Goal: Find specific page/section: Find specific page/section

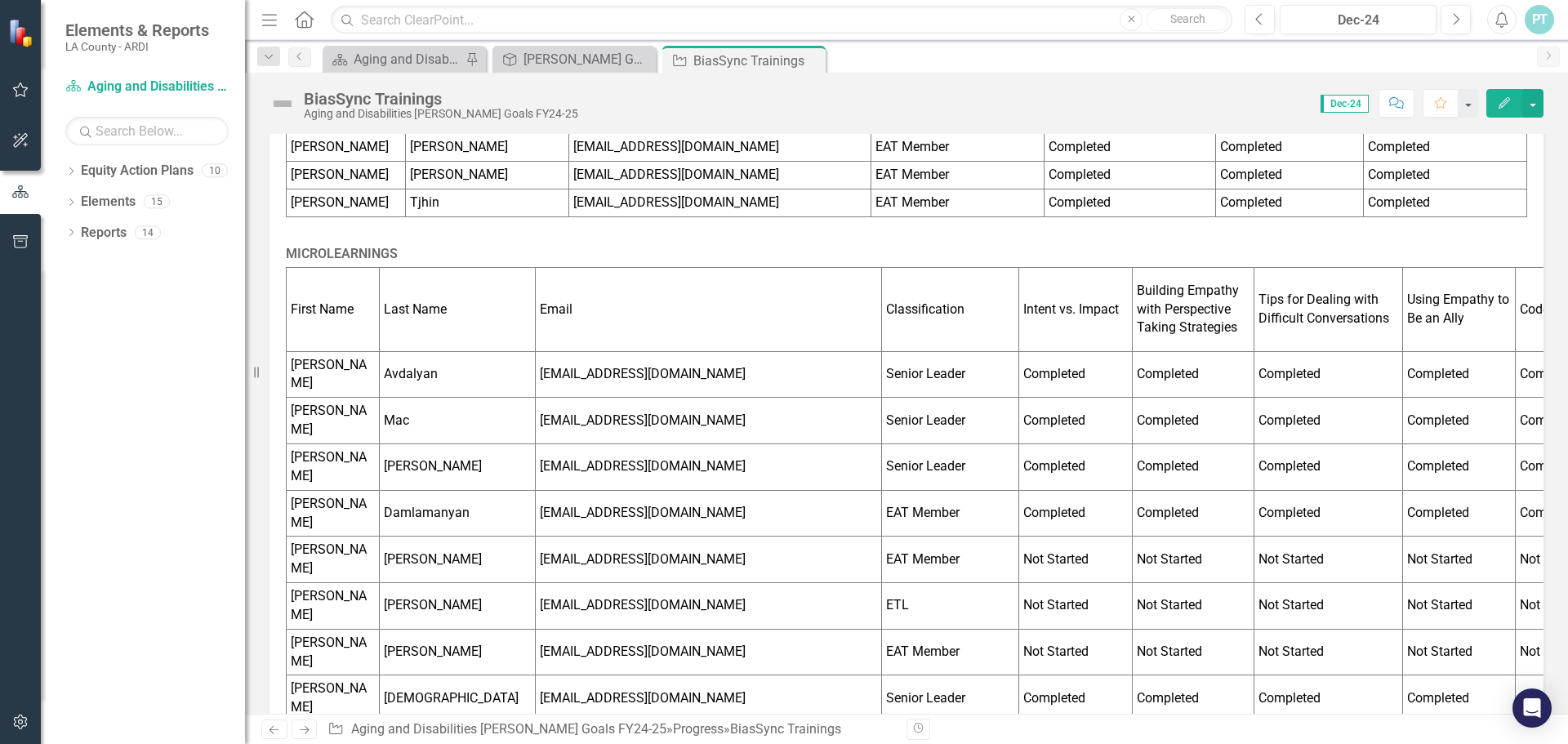
scroll to position [1083, 0]
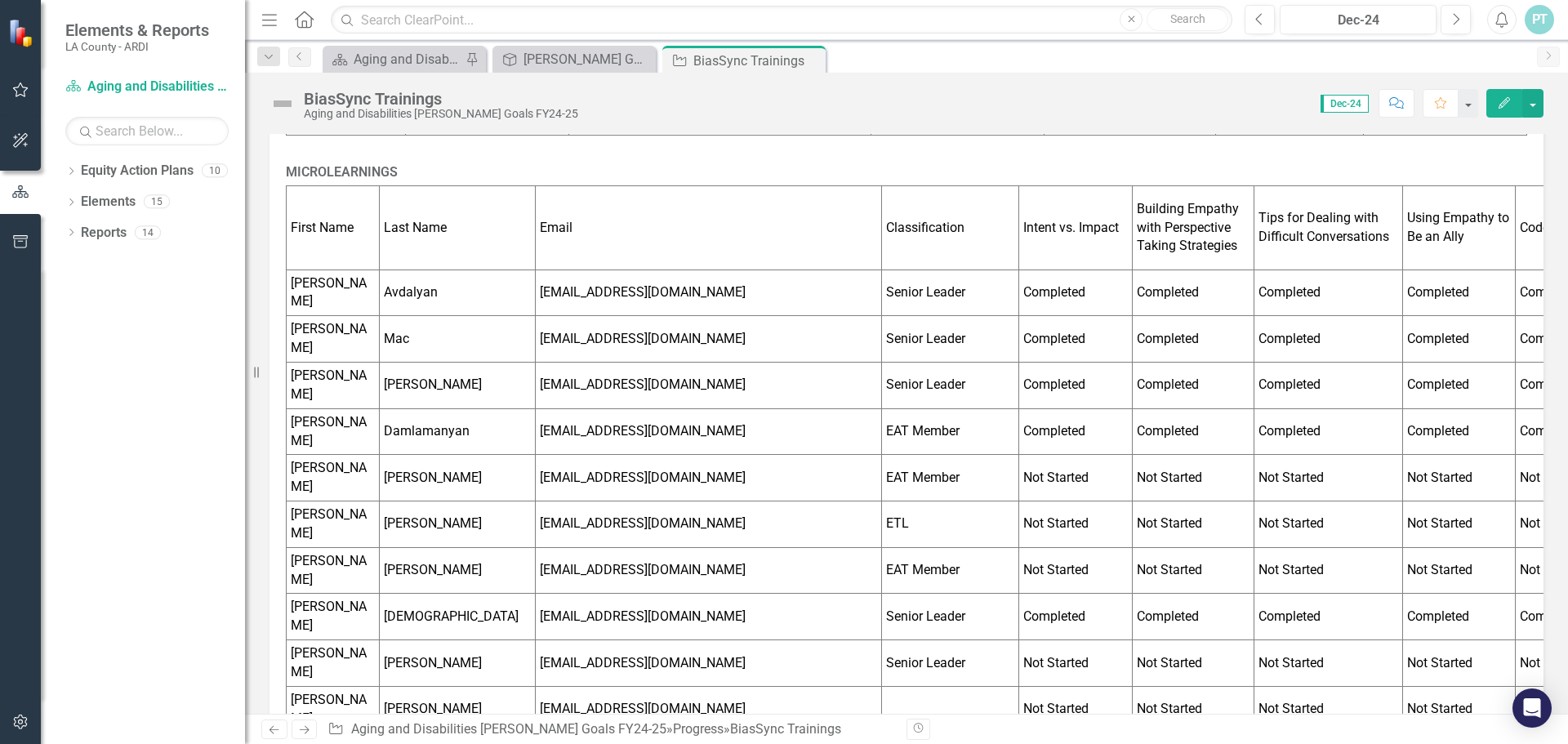
click at [456, 408] on td "Damlamanyan" at bounding box center [458, 432] width 156 height 47
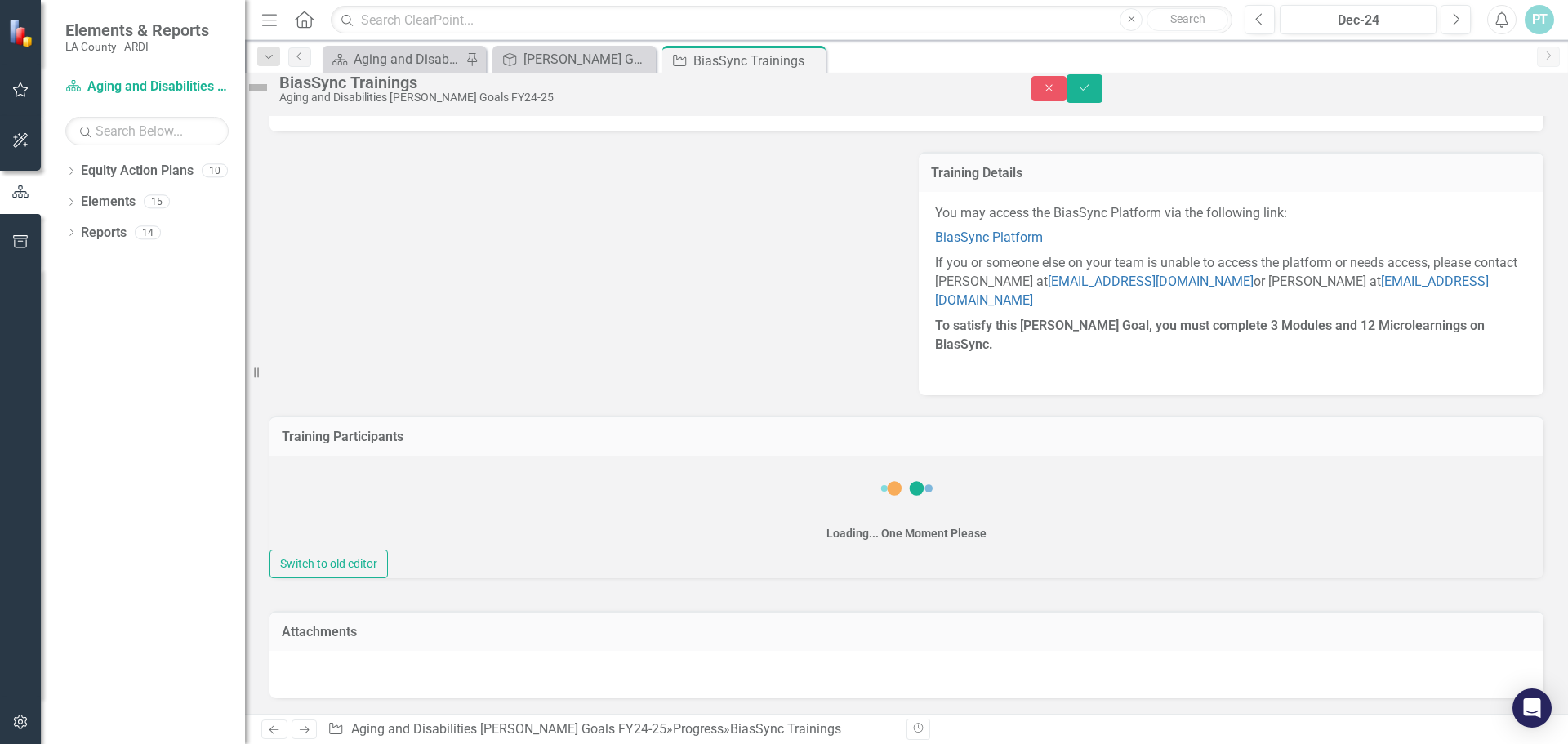
scroll to position [70, 0]
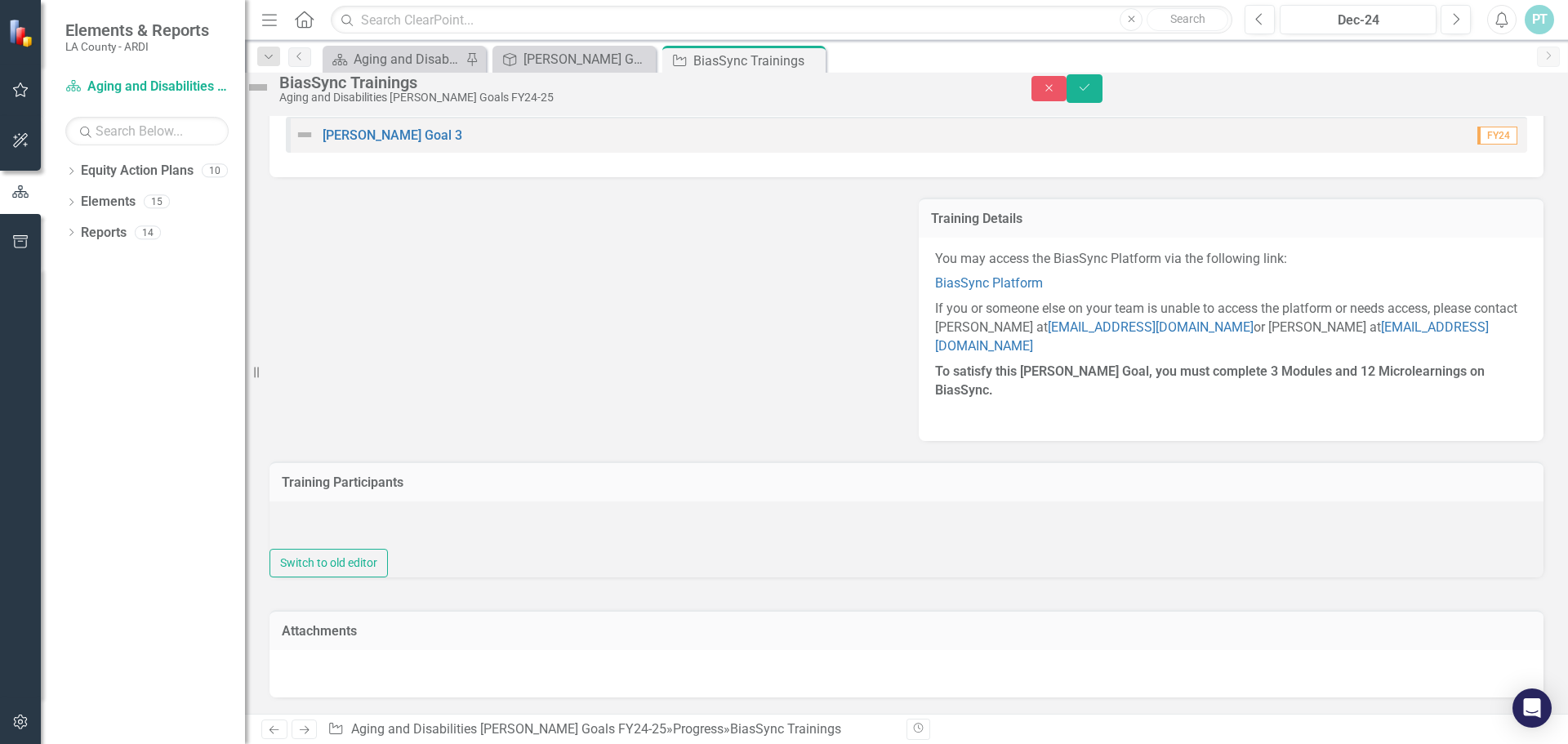
type textarea "<p><strong>MODULES</strong></p> <table border="1"><colgroup><col><col><col><col…"
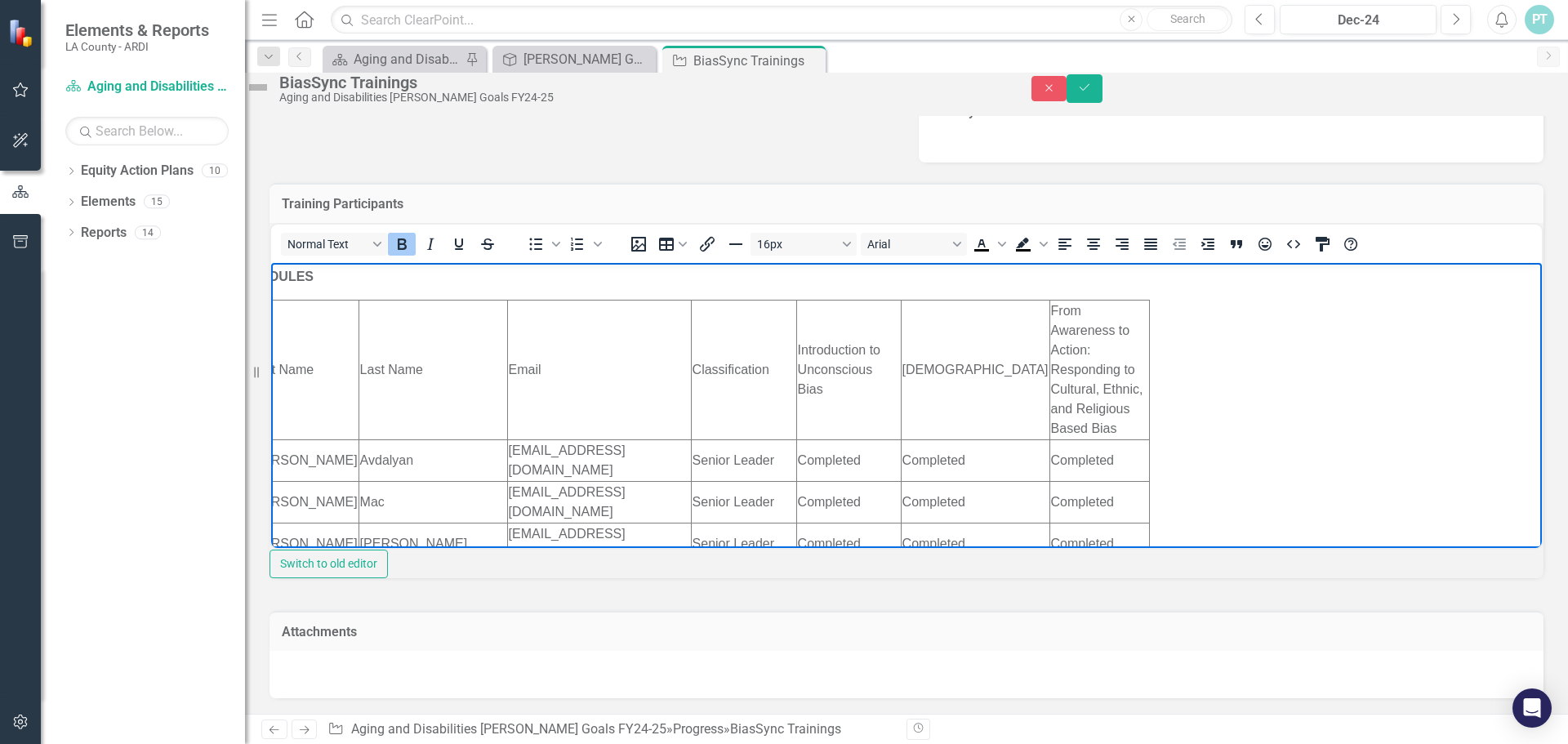
scroll to position [0, 0]
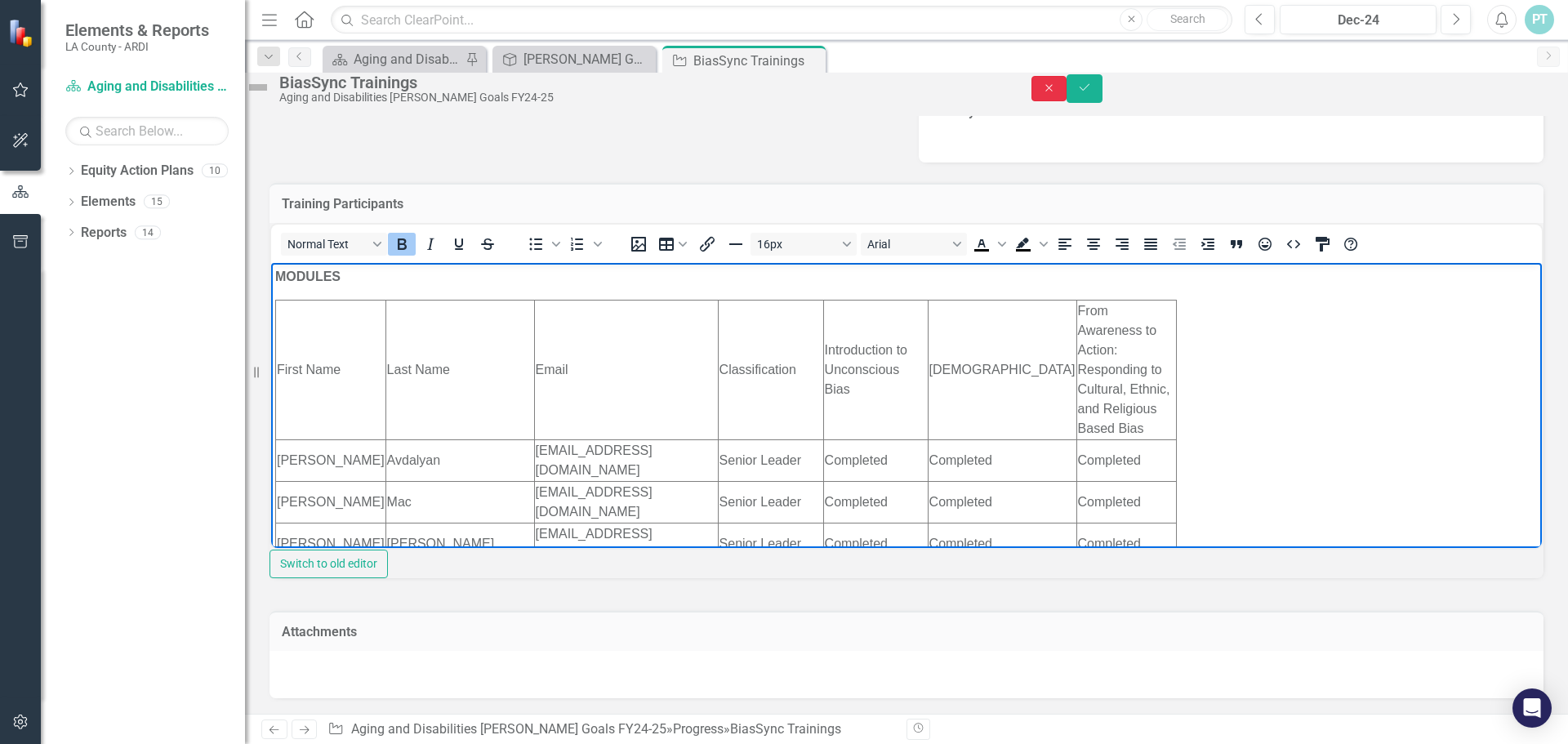
click at [1057, 94] on icon "Close" at bounding box center [1049, 88] width 15 height 11
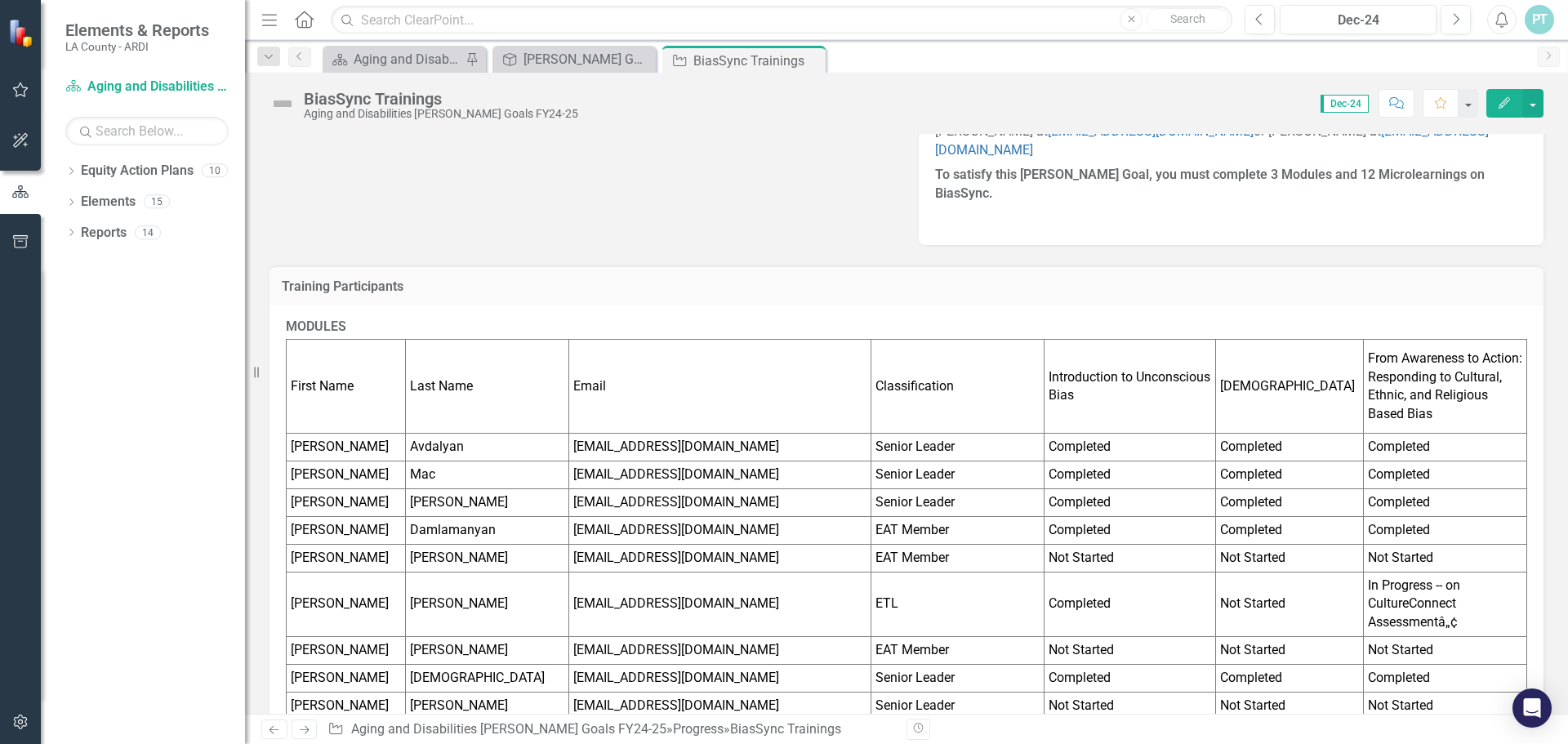
scroll to position [429, 0]
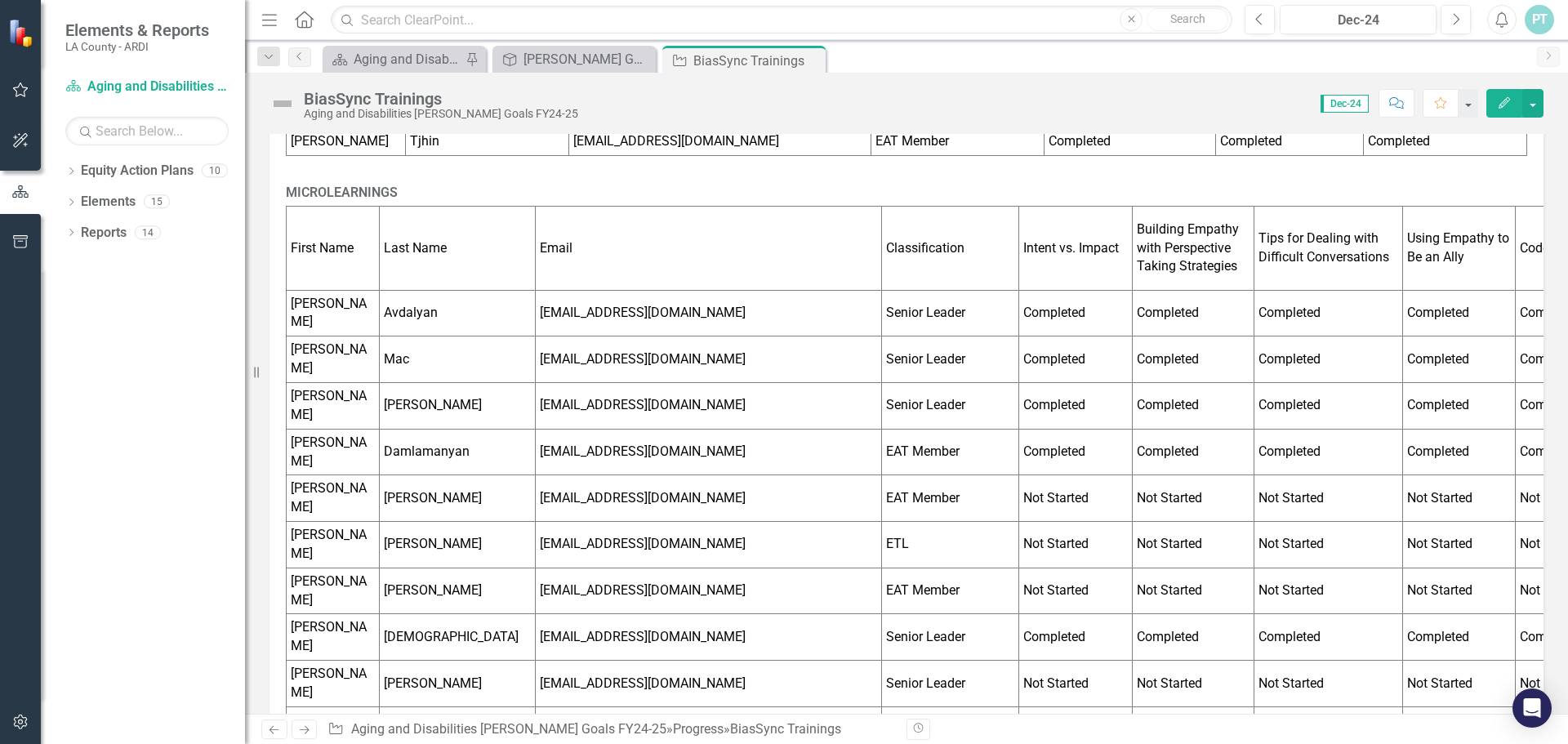
scroll to position [1226, 0]
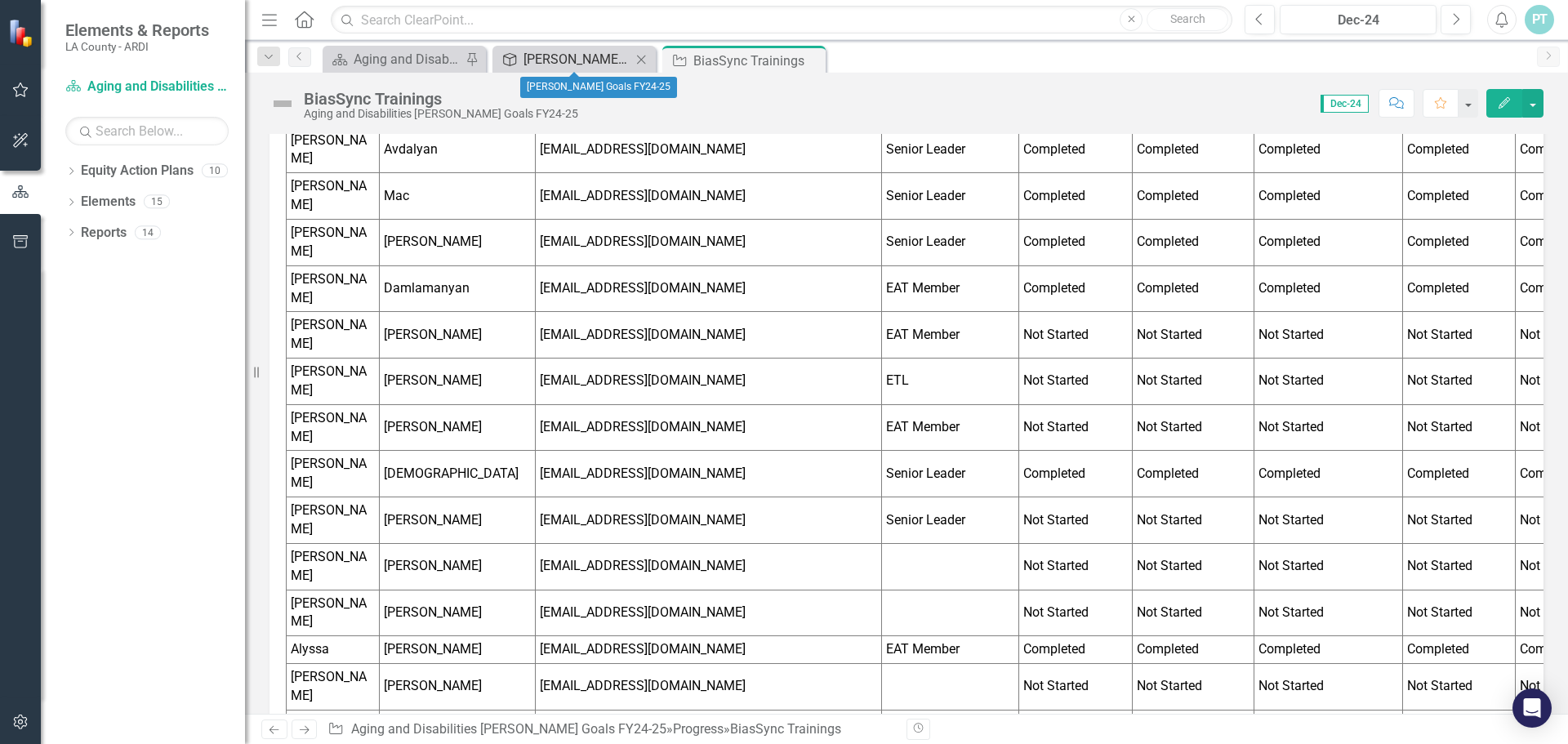
click at [583, 60] on div "[PERSON_NAME] Goals FY24-25" at bounding box center [577, 59] width 108 height 21
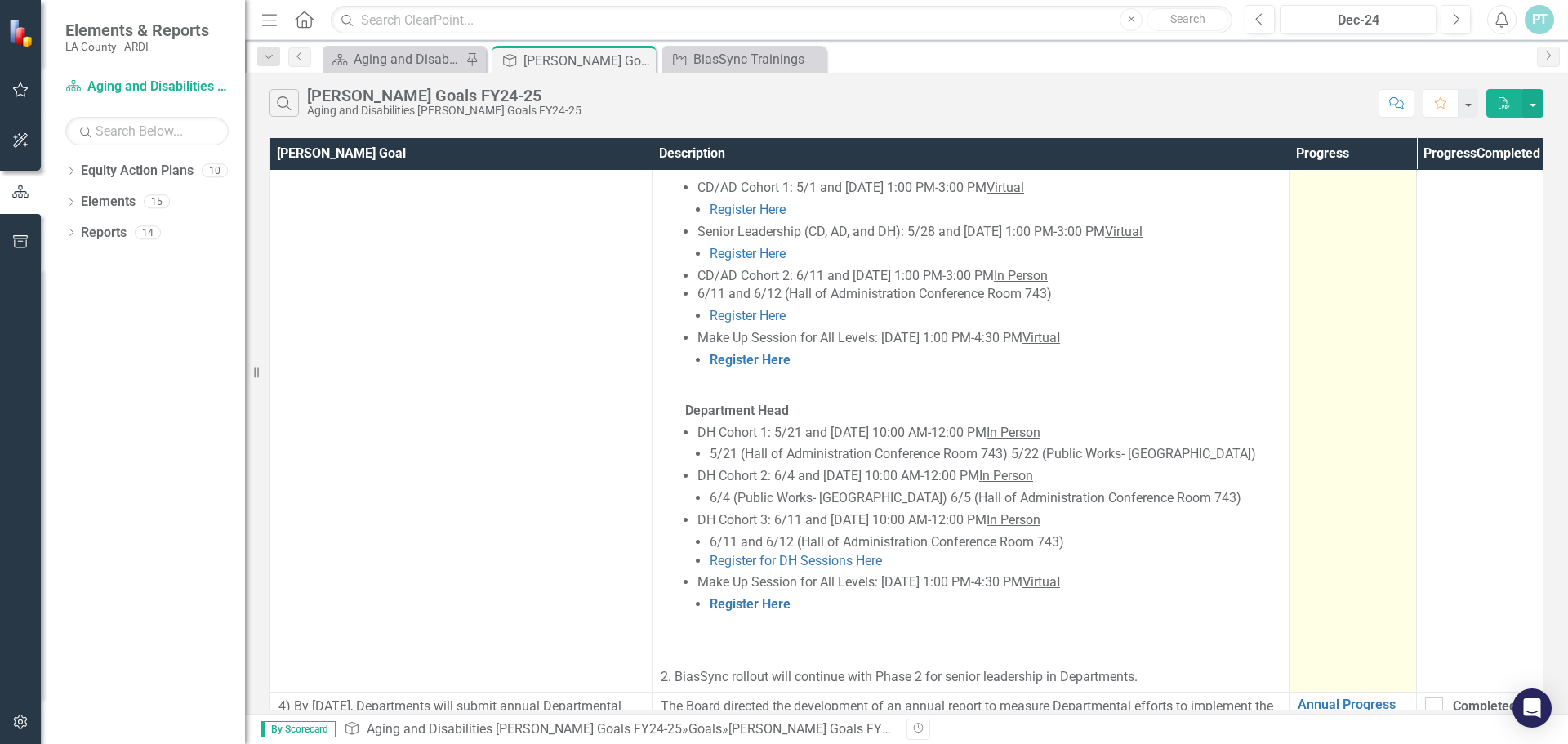
scroll to position [1364, 0]
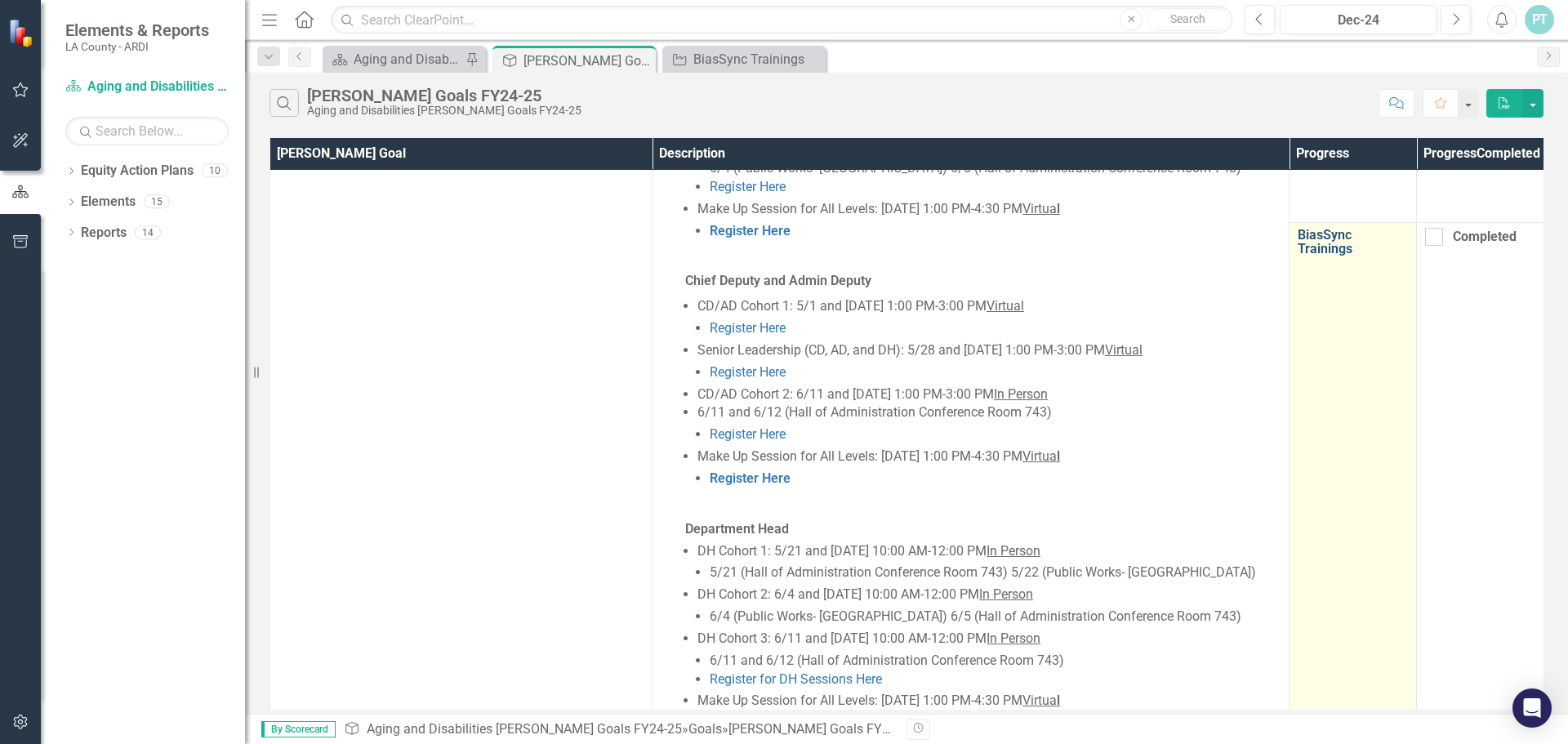
click at [1327, 228] on link "BiasSync Trainings" at bounding box center [1352, 242] width 110 height 28
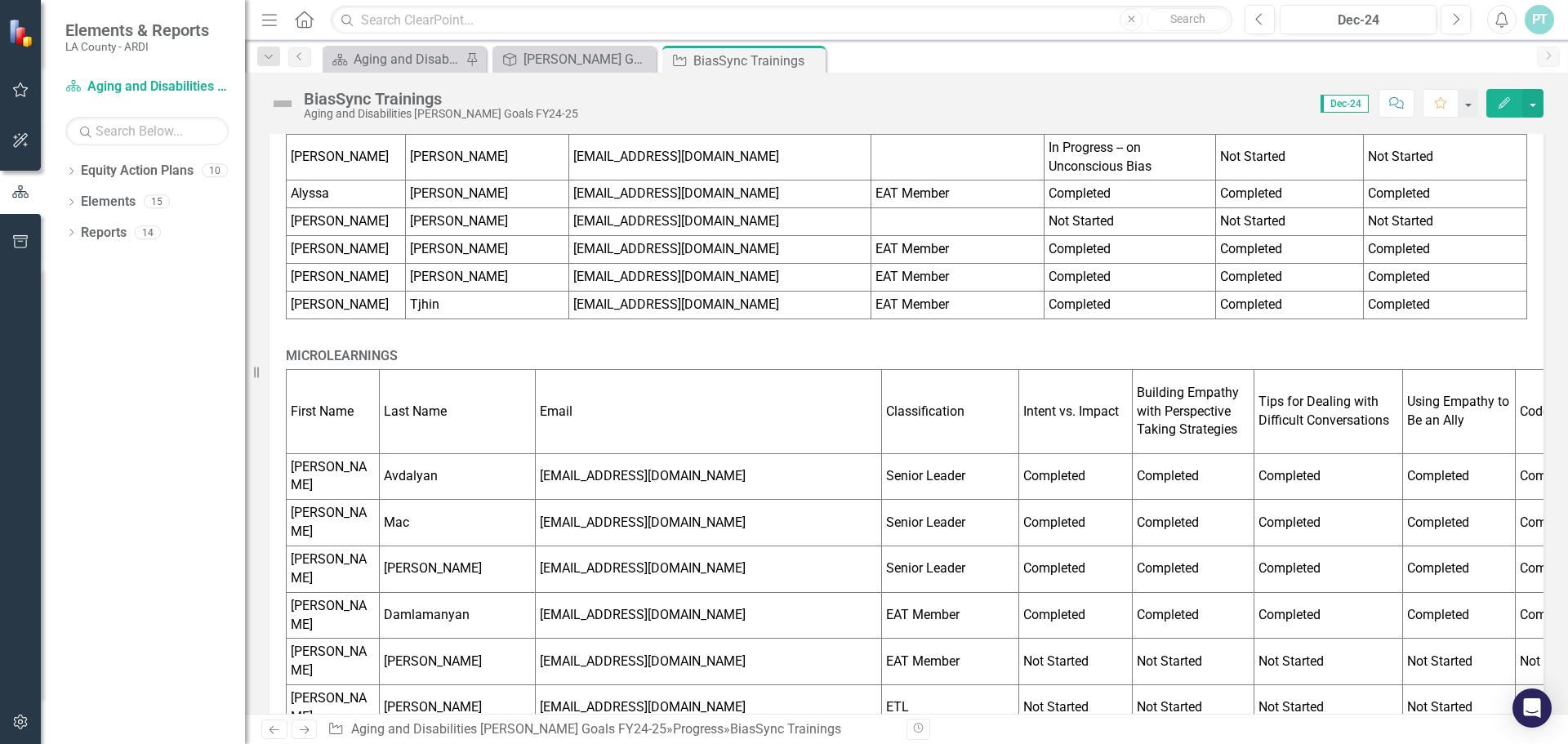
scroll to position [1144, 0]
